Goal: Obtain resource: Download file/media

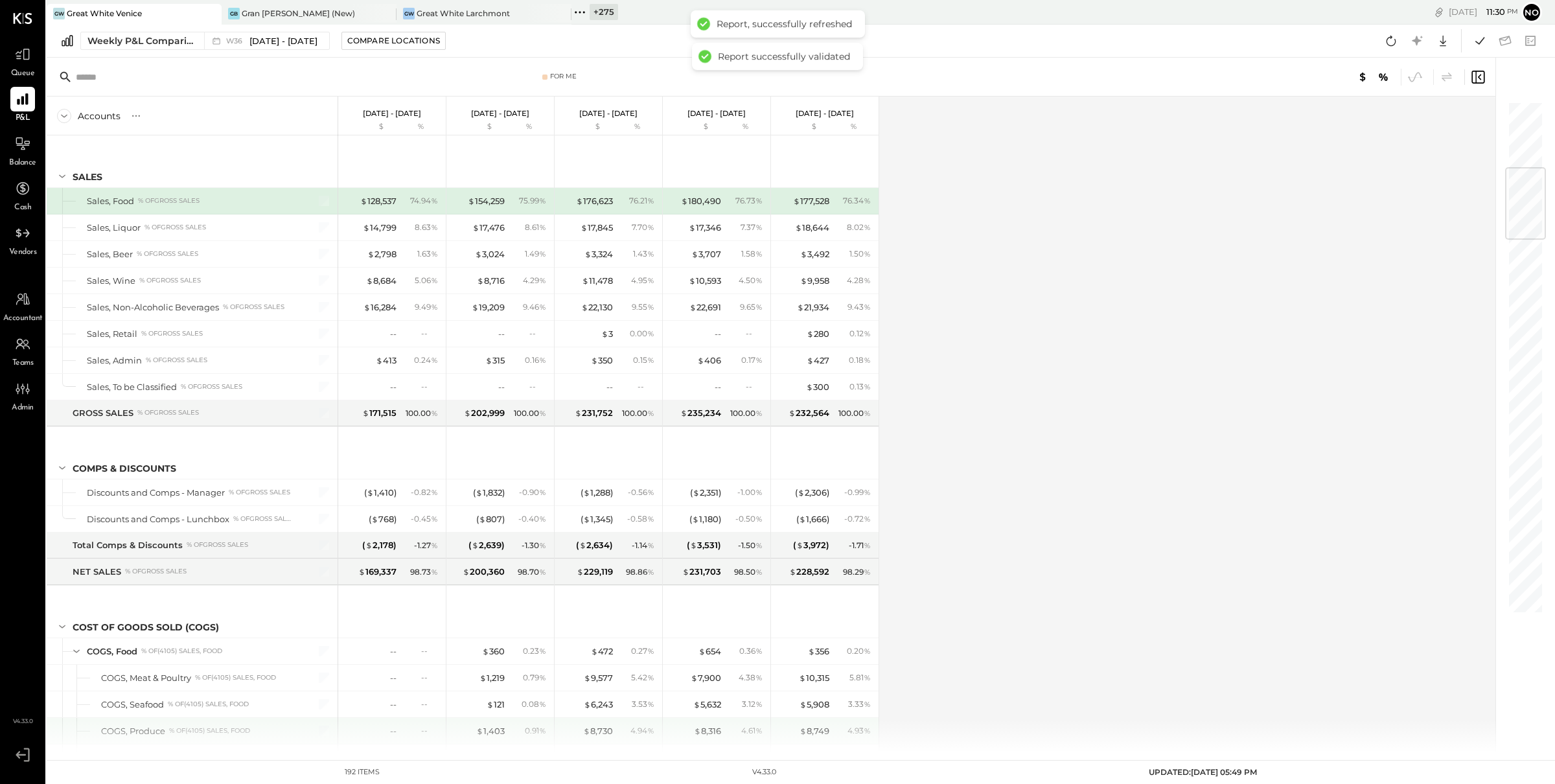
scroll to position [565, 0]
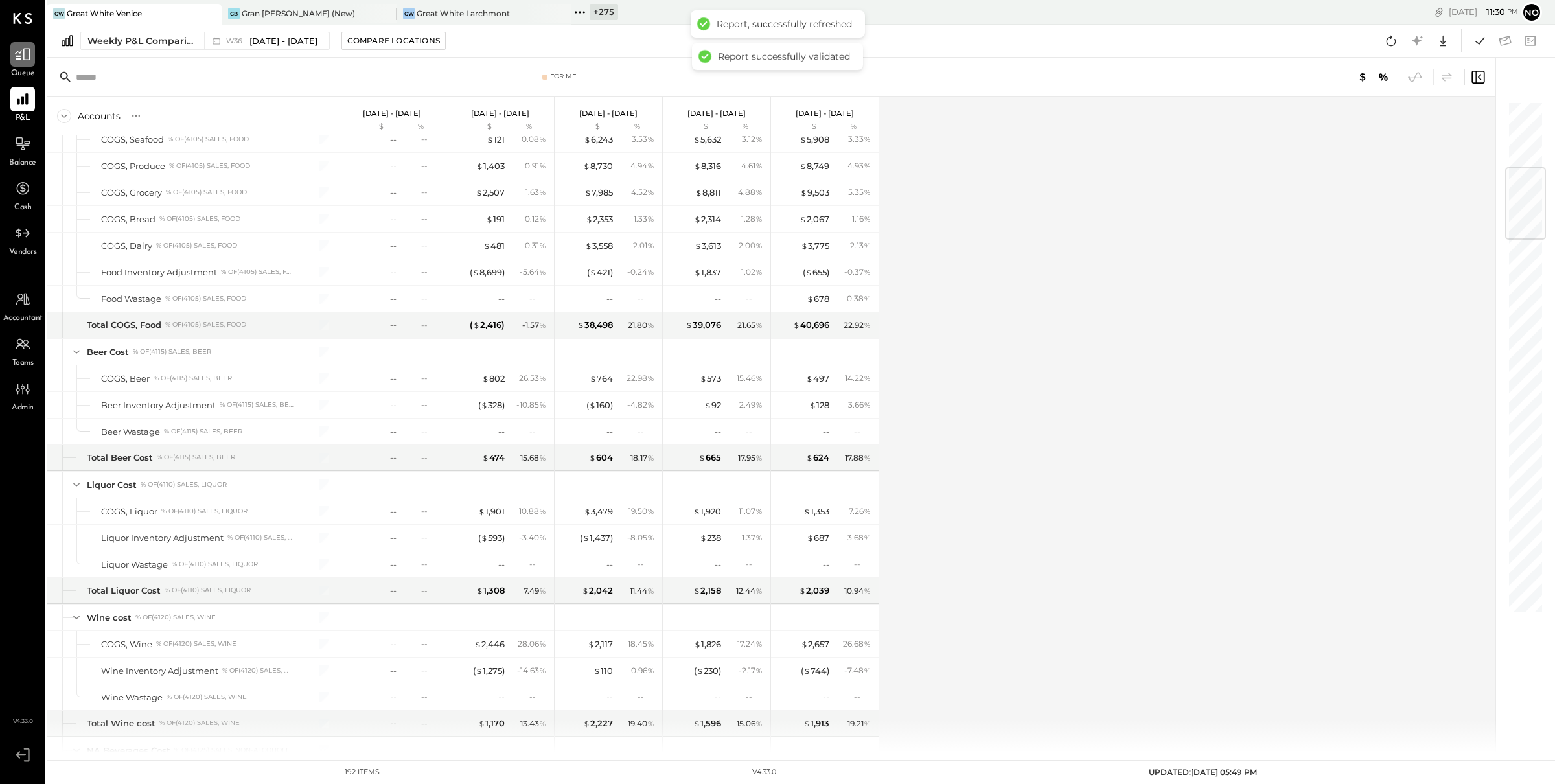
click at [14, 62] on icon at bounding box center [22, 54] width 17 height 17
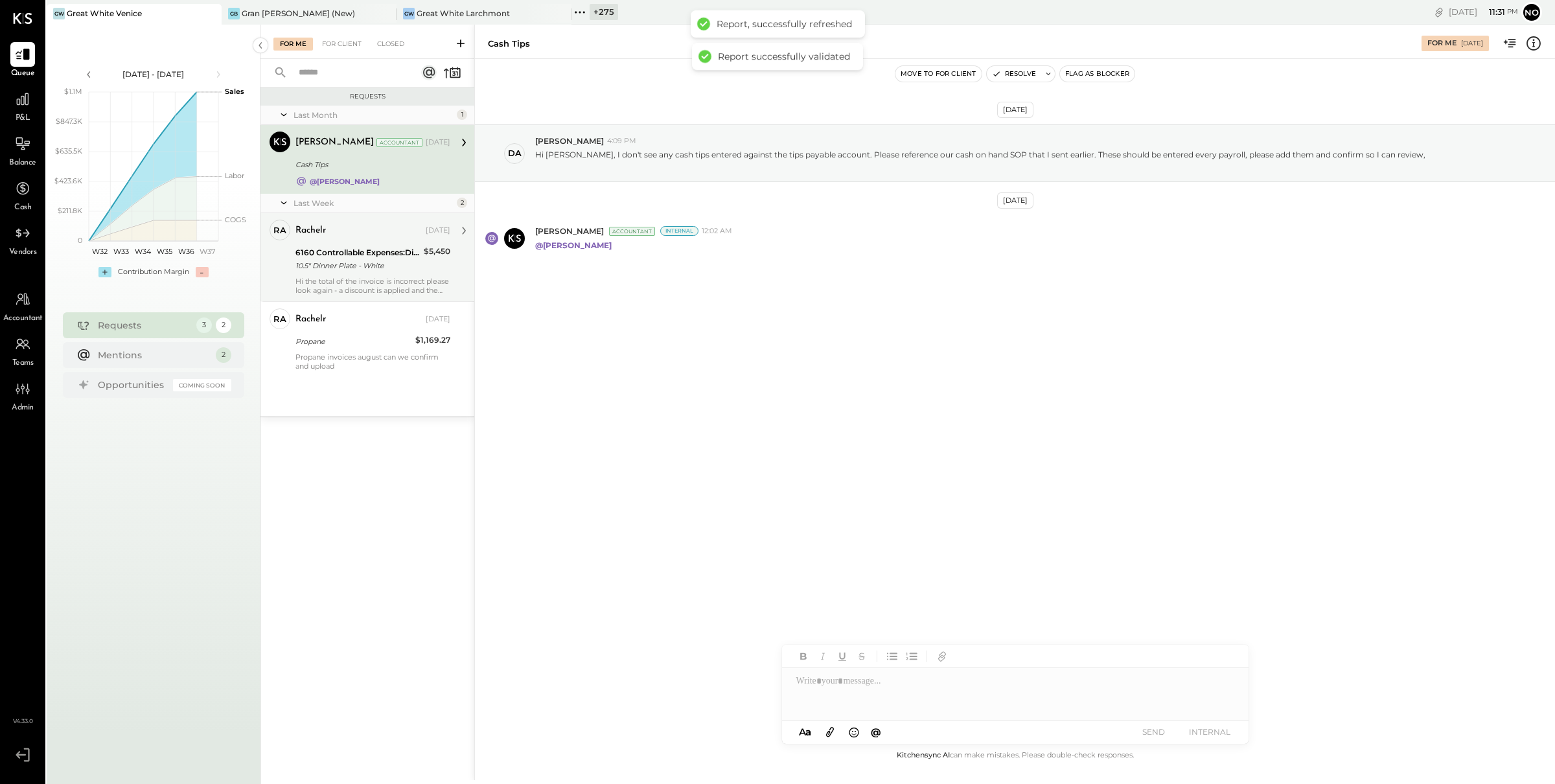
click at [332, 264] on div "10.5" Dinner Plate - White" at bounding box center [357, 265] width 125 height 13
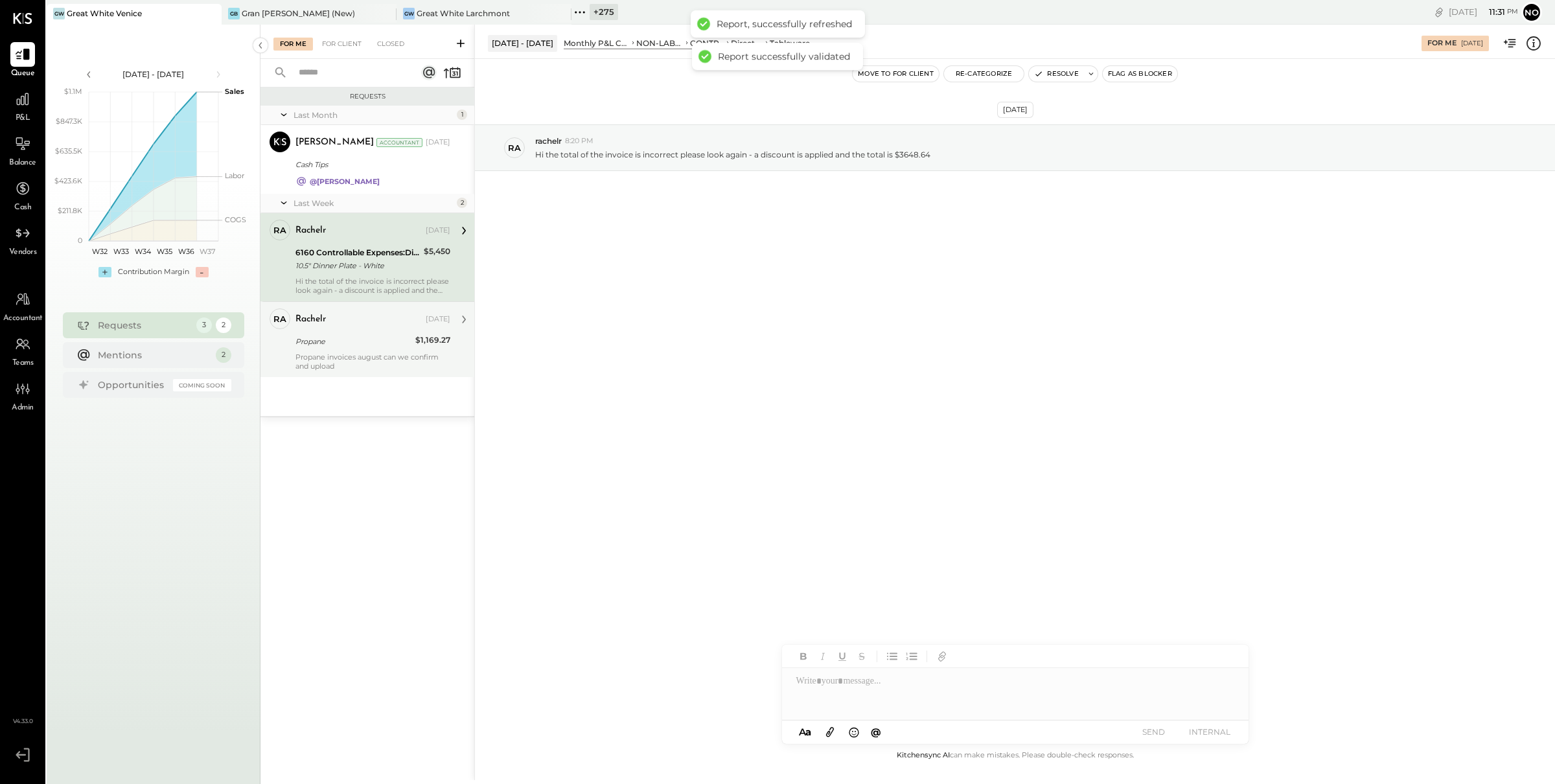
click at [357, 356] on div "Propane invoices august can we confirm and upload" at bounding box center [373, 361] width 155 height 18
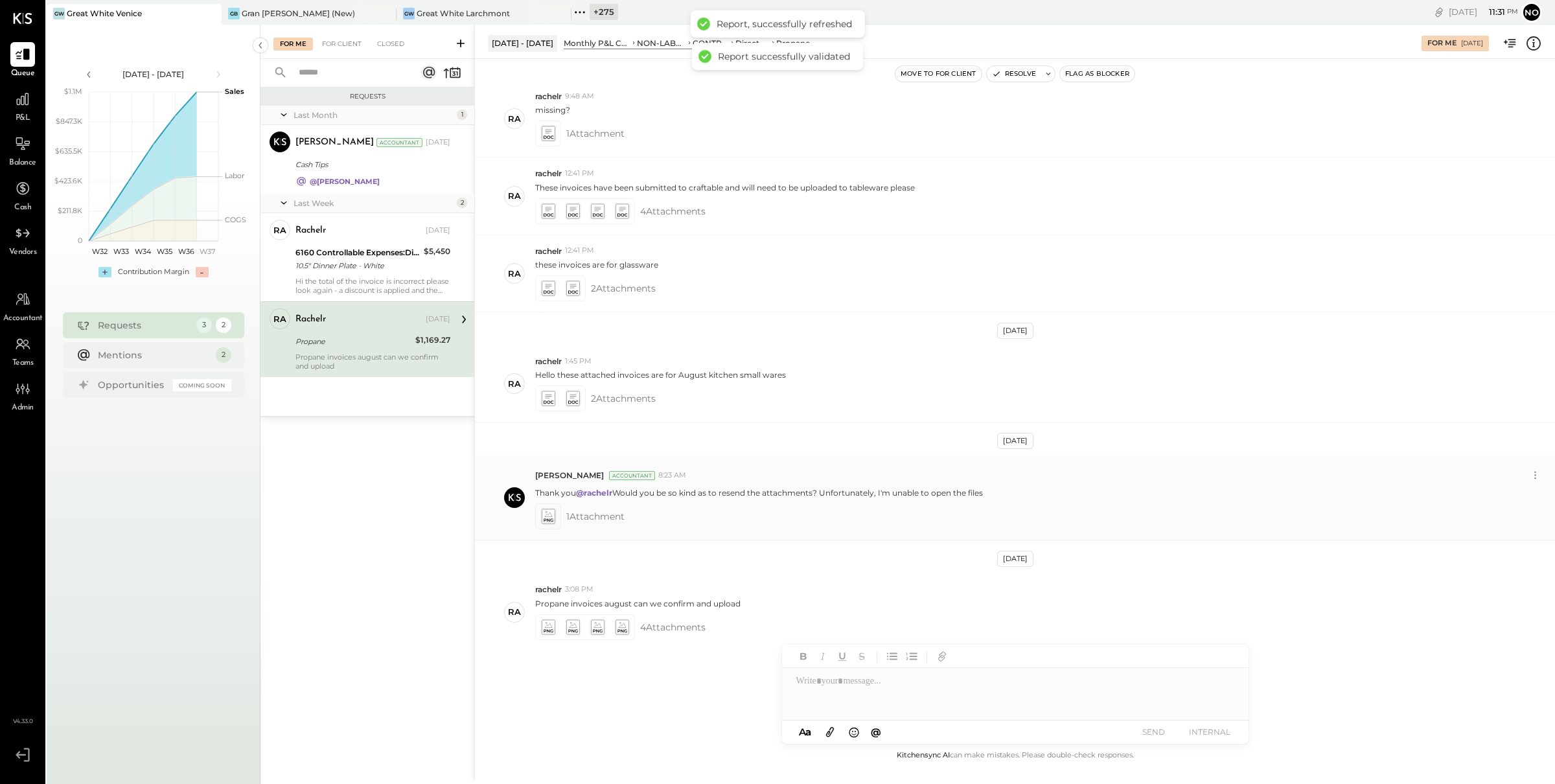
scroll to position [316, 0]
click at [552, 629] on icon at bounding box center [548, 626] width 14 height 15
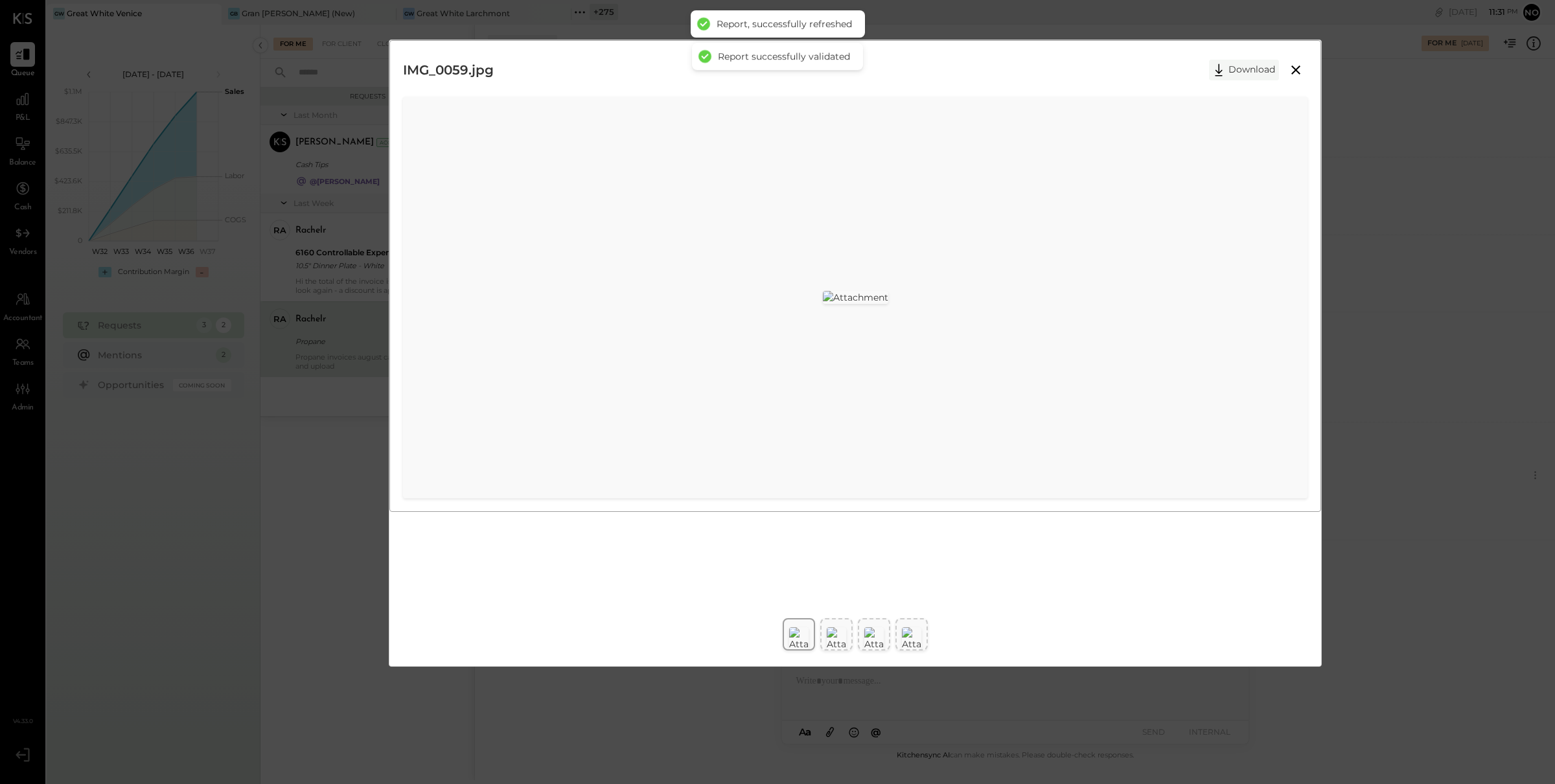
click at [1248, 67] on button "Download" at bounding box center [1244, 70] width 70 height 21
click at [832, 634] on img at bounding box center [836, 638] width 19 height 23
click at [1243, 72] on button "Download" at bounding box center [1244, 70] width 70 height 21
click at [871, 637] on img at bounding box center [874, 638] width 19 height 23
click at [1231, 78] on button "Download" at bounding box center [1244, 70] width 70 height 21
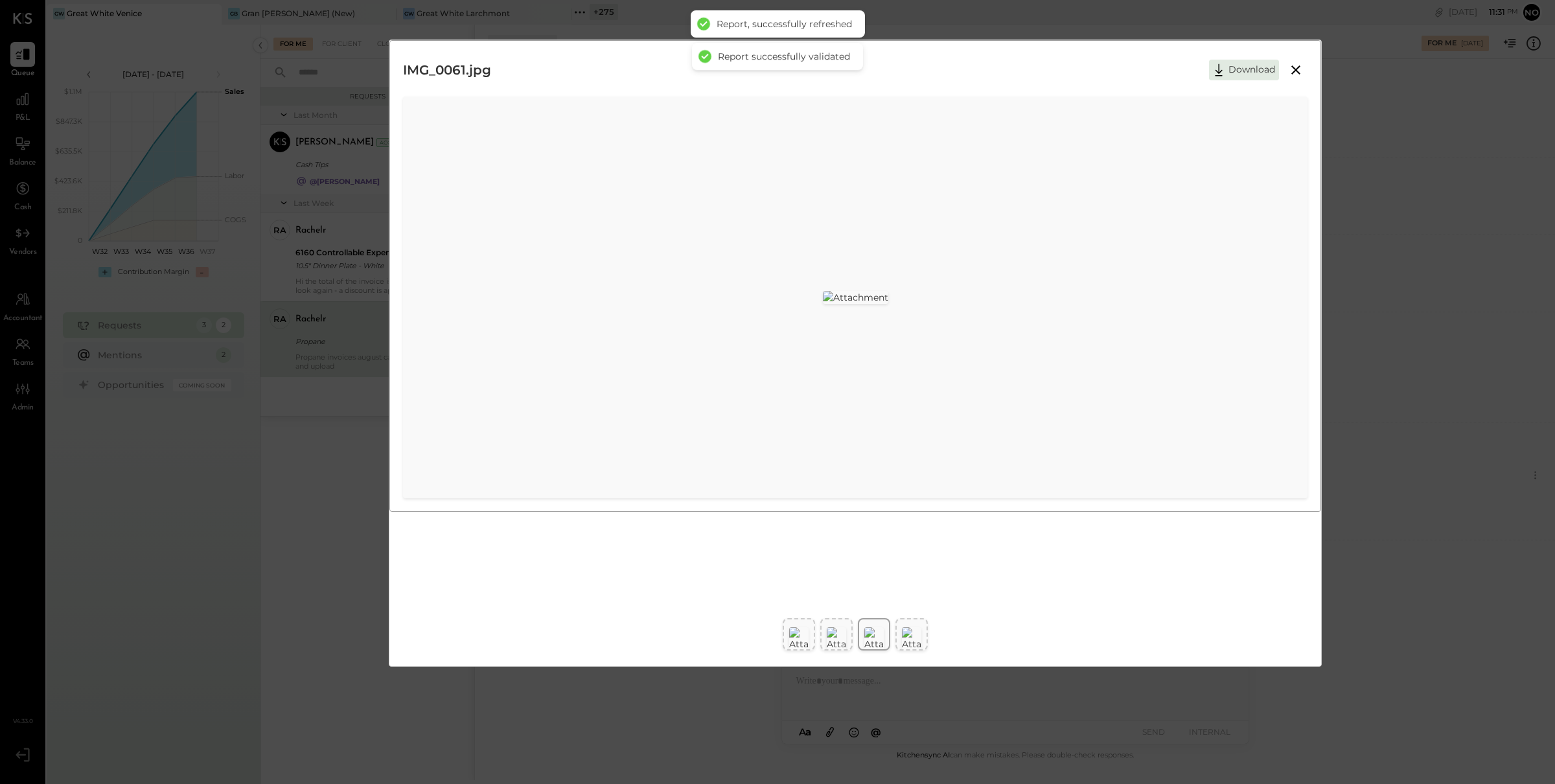
click at [903, 638] on img at bounding box center [912, 638] width 19 height 23
click at [1232, 71] on button "Download" at bounding box center [1244, 70] width 70 height 21
click at [1301, 70] on icon at bounding box center [1296, 70] width 16 height 15
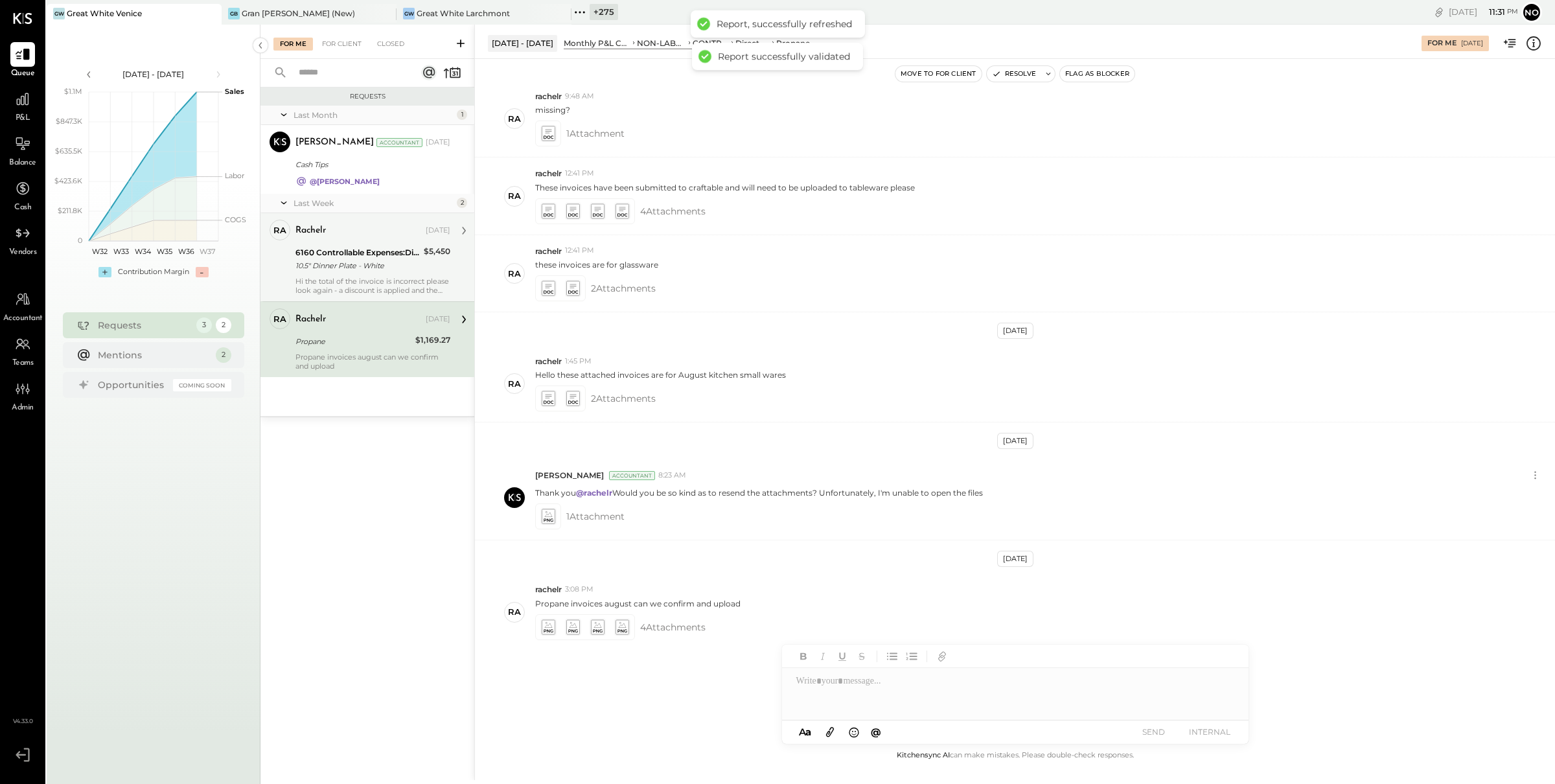
click at [366, 260] on div "10.5" Dinner Plate - White" at bounding box center [357, 265] width 125 height 13
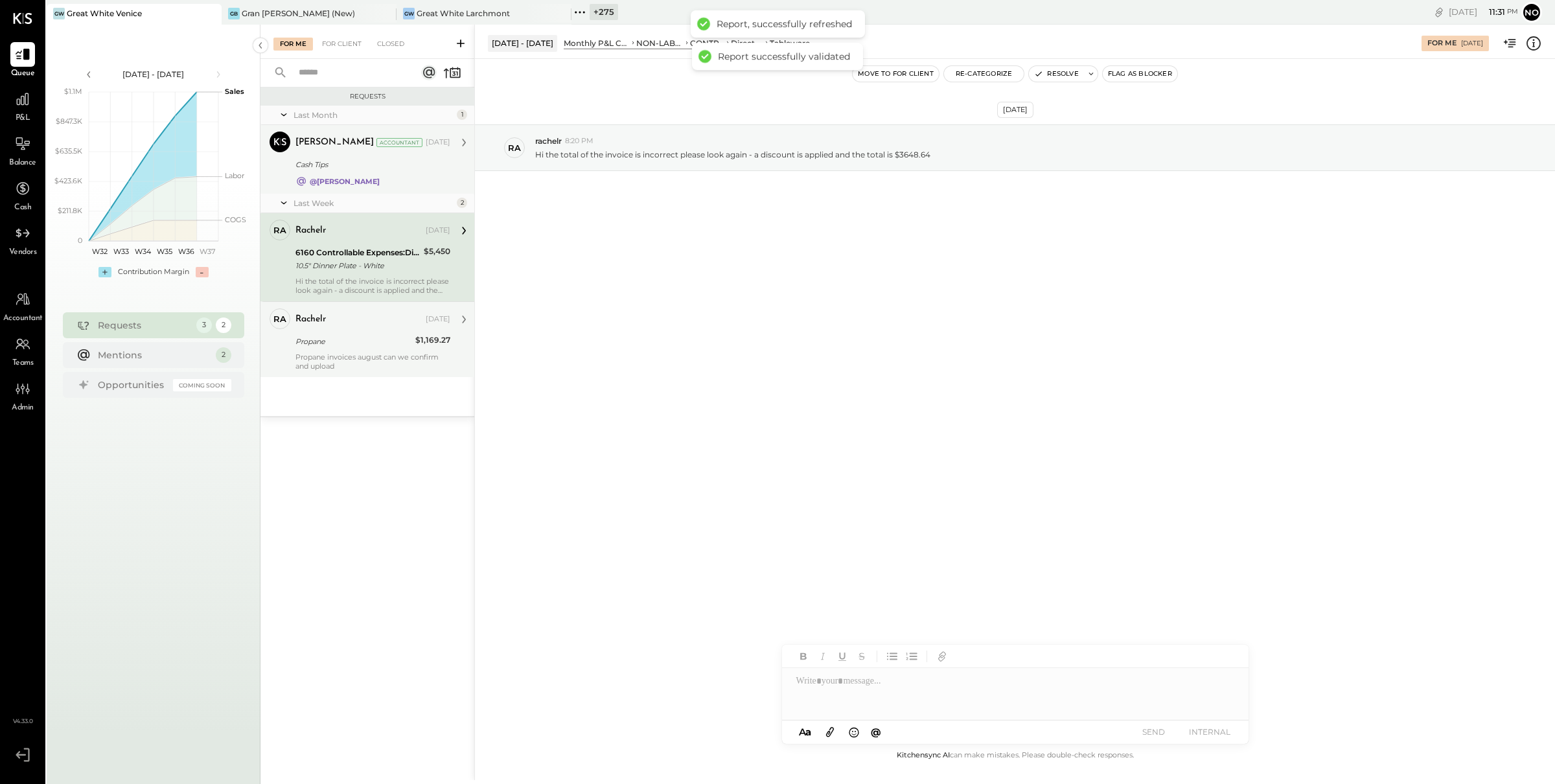
click at [338, 174] on div "[PERSON_NAME] Accountant [DATE] Cash Tips @[PERSON_NAME]" at bounding box center [373, 160] width 155 height 56
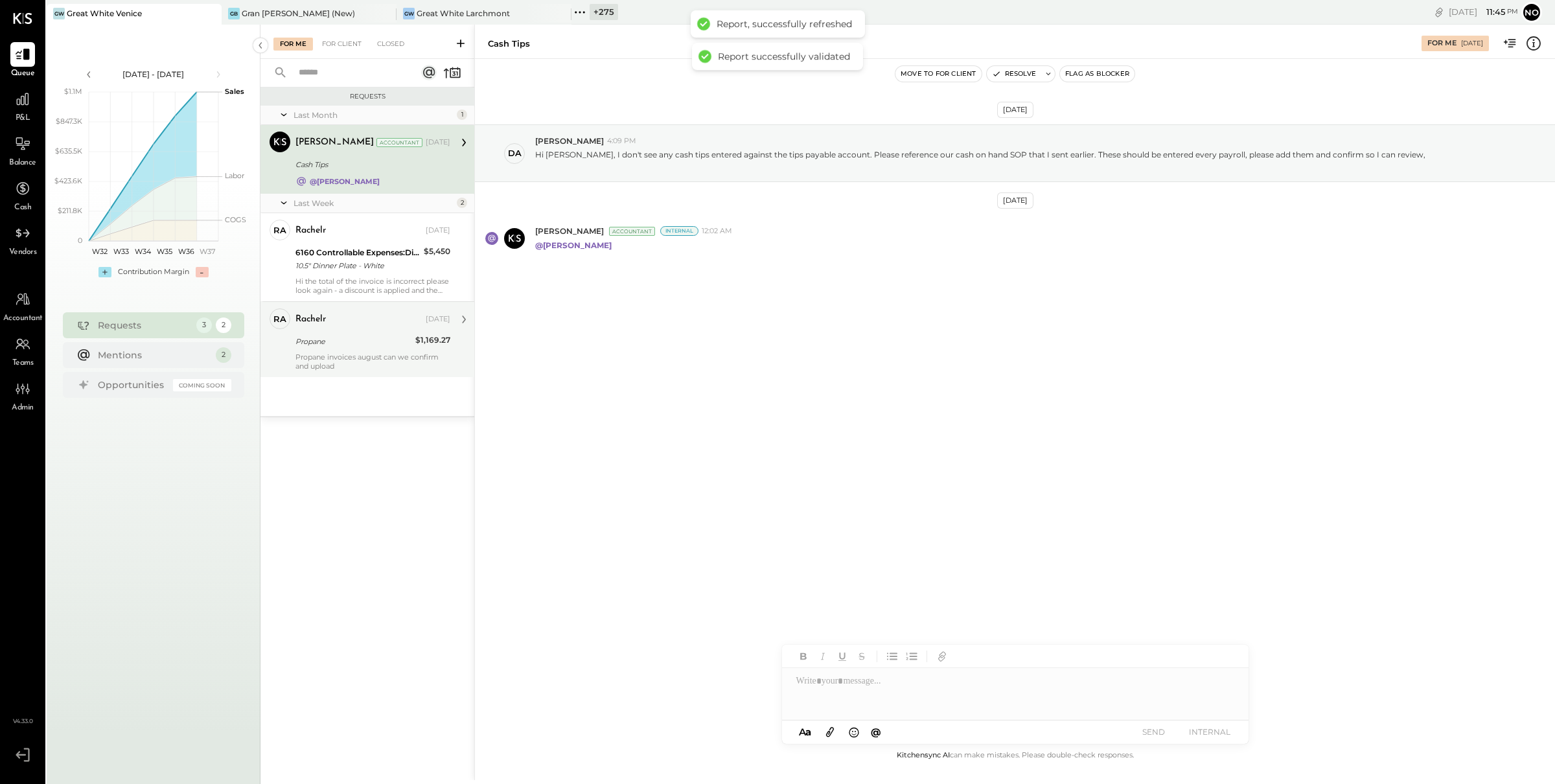
click at [822, 688] on div at bounding box center [1015, 693] width 467 height 52
